Goal: Information Seeking & Learning: Learn about a topic

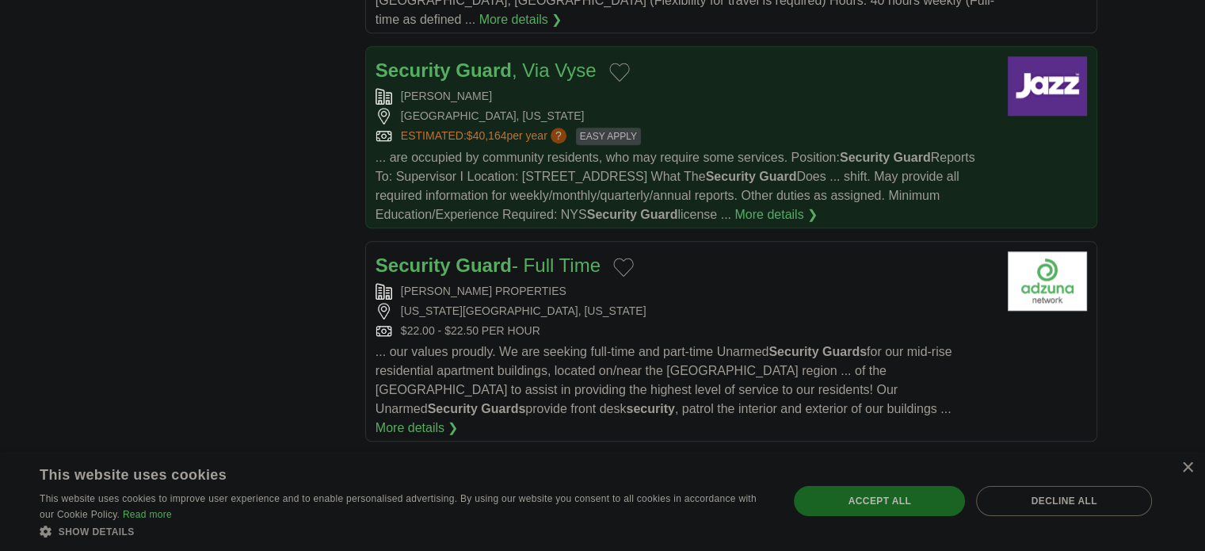
scroll to position [1668, 0]
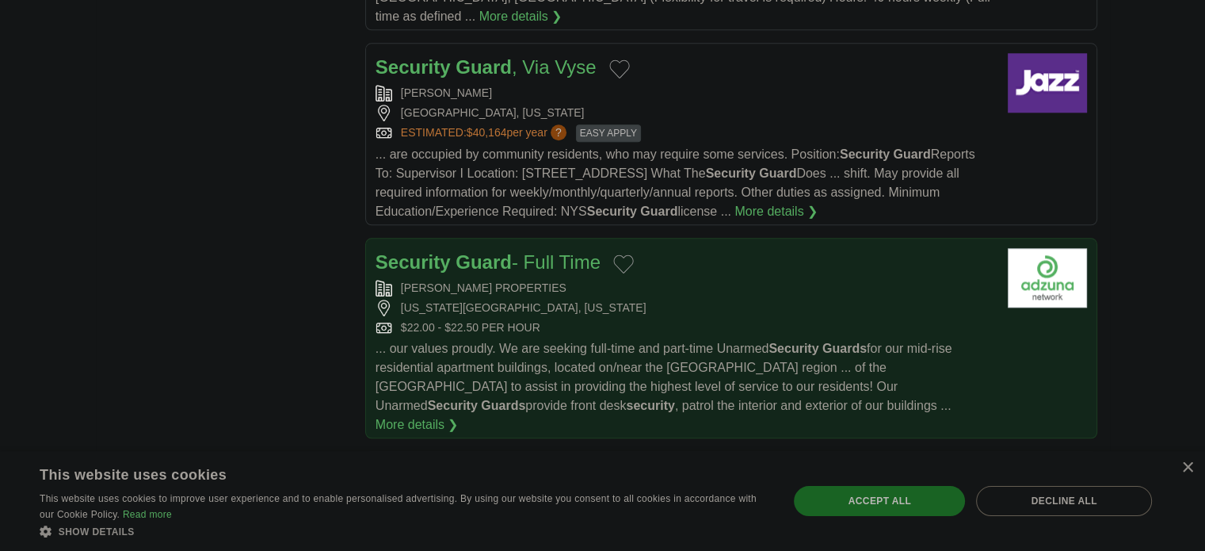
click at [604, 280] on div "[PERSON_NAME] PROPERTIES" at bounding box center [684, 288] width 619 height 17
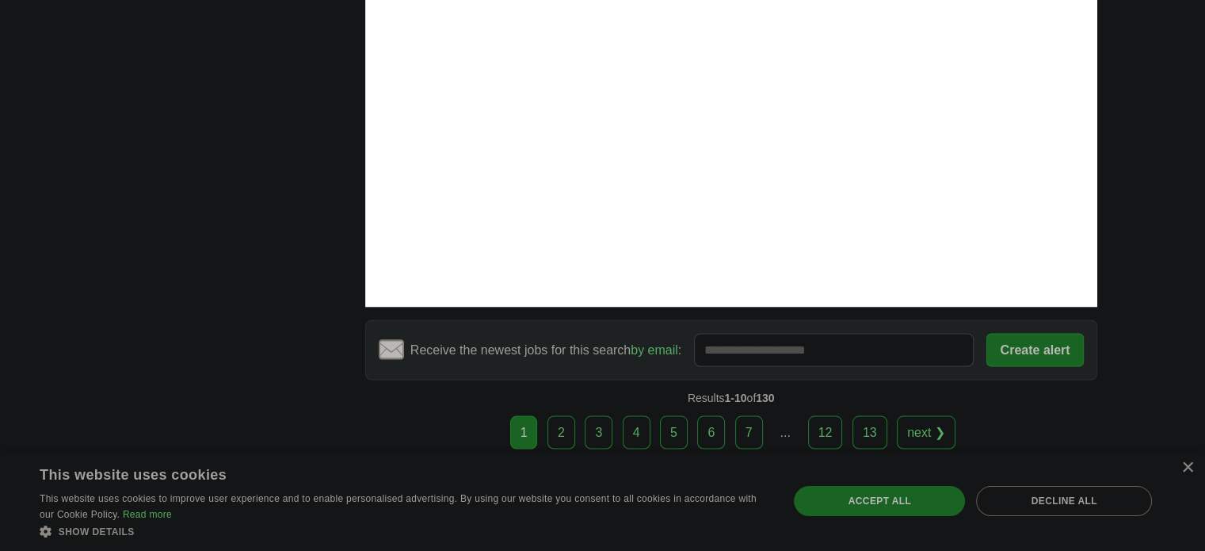
scroll to position [3099, 0]
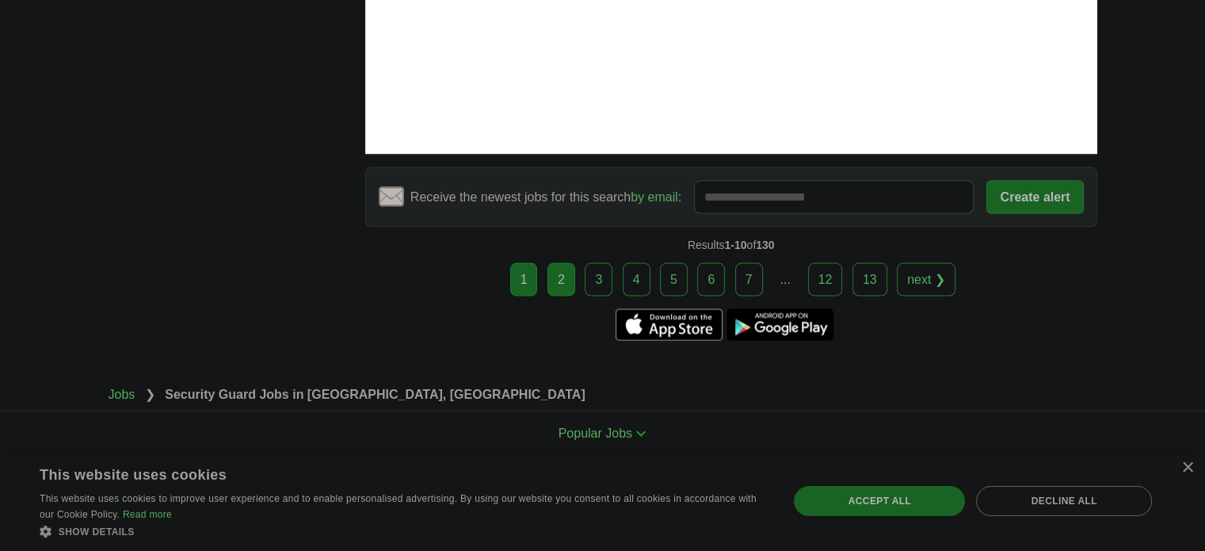
click at [564, 263] on link "2" at bounding box center [561, 279] width 28 height 33
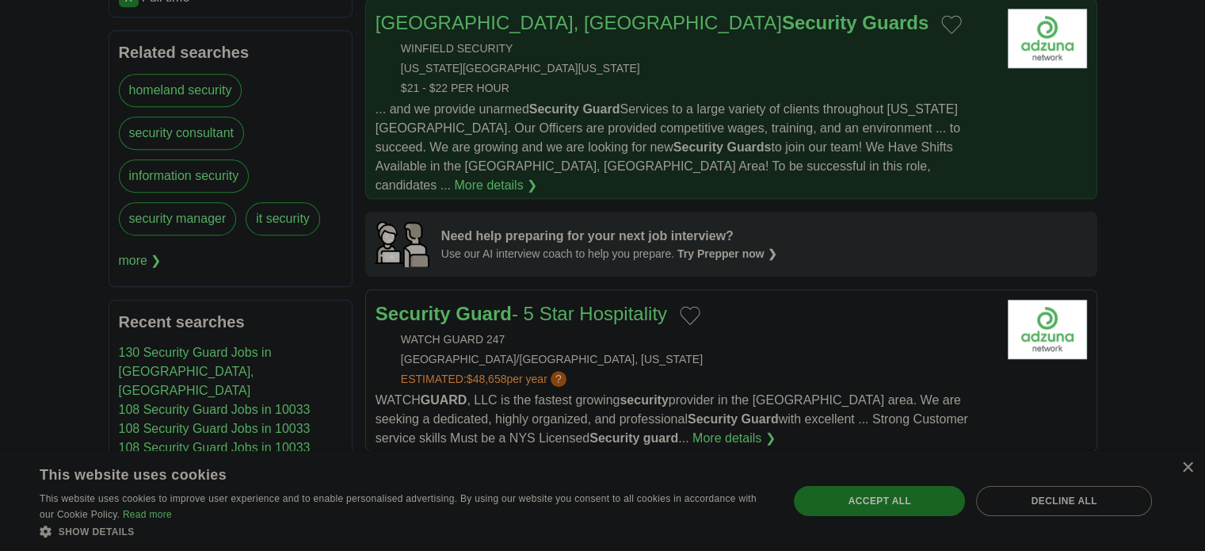
scroll to position [1191, 0]
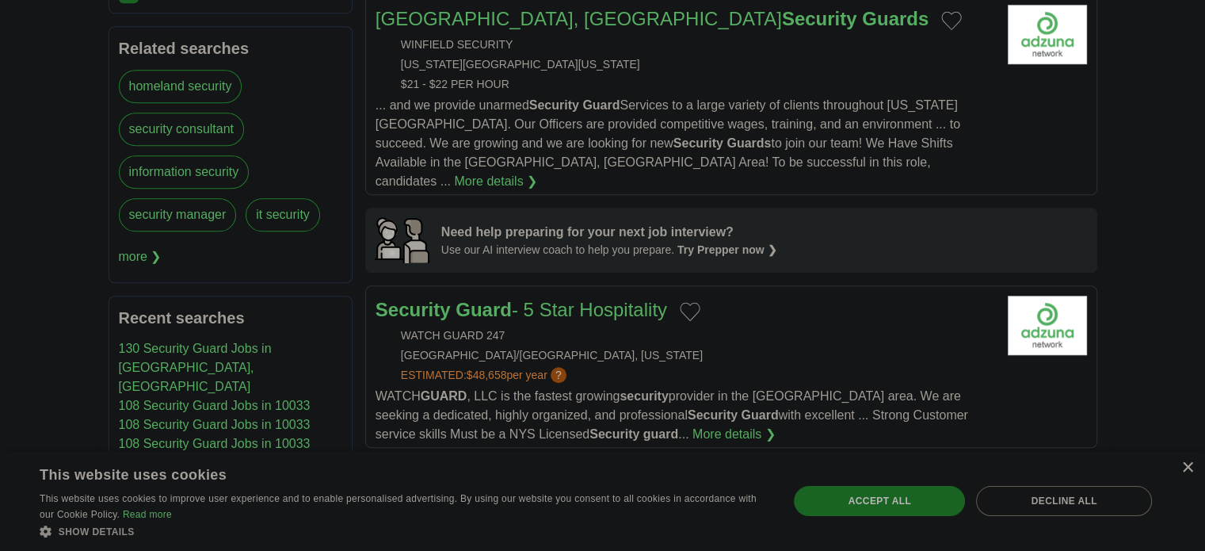
click at [1186, 467] on div "×" at bounding box center [1187, 468] width 12 height 12
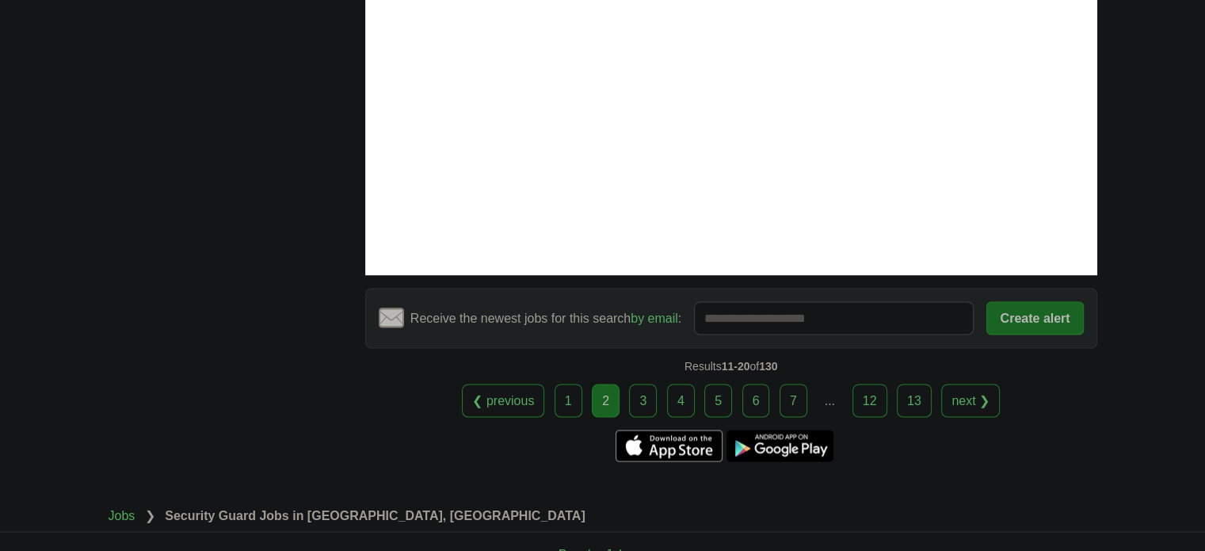
scroll to position [2900, 0]
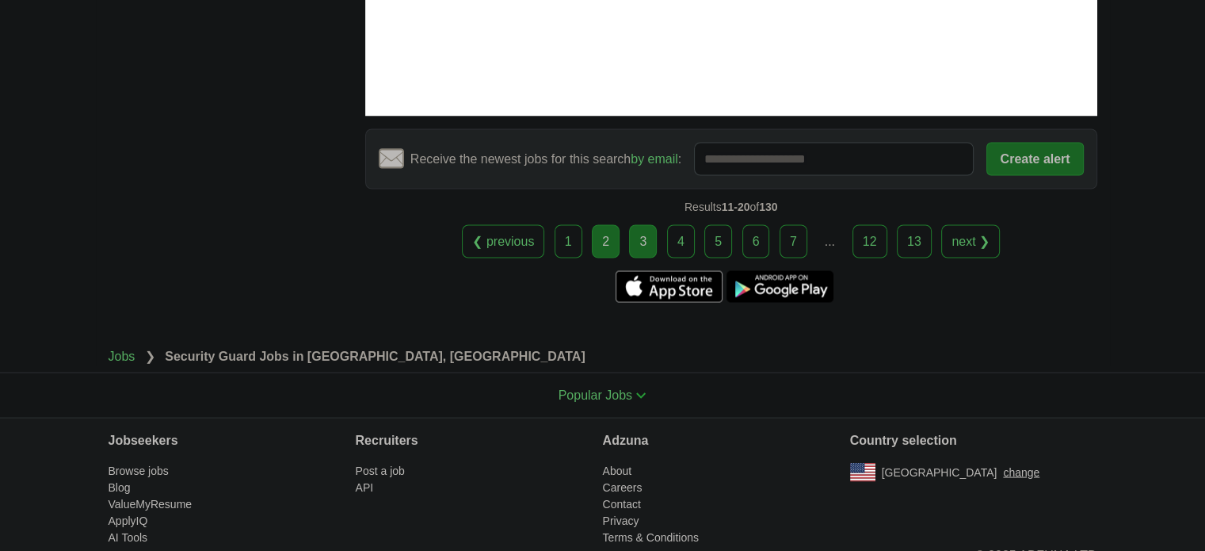
click at [648, 224] on link "3" at bounding box center [643, 240] width 28 height 33
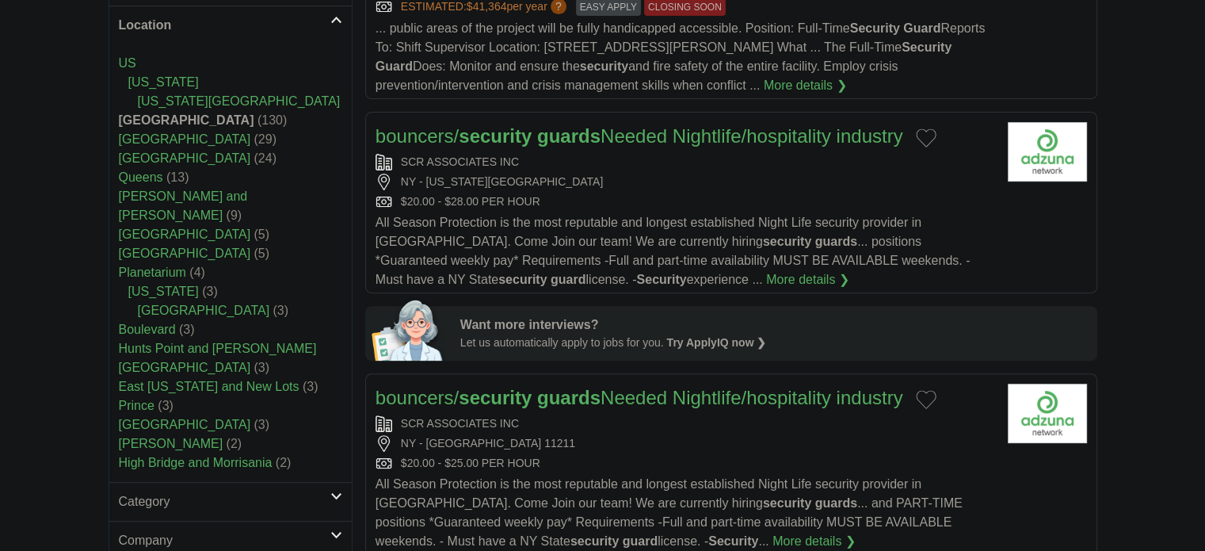
scroll to position [542, 0]
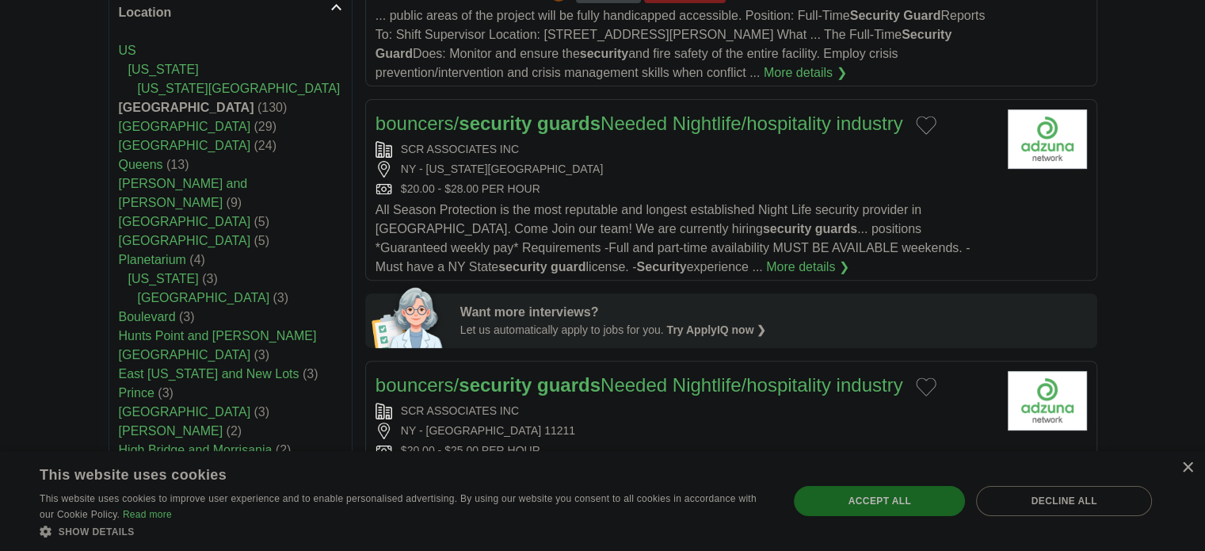
click at [1187, 464] on div "×" at bounding box center [1187, 468] width 12 height 12
